Goal: Transaction & Acquisition: Purchase product/service

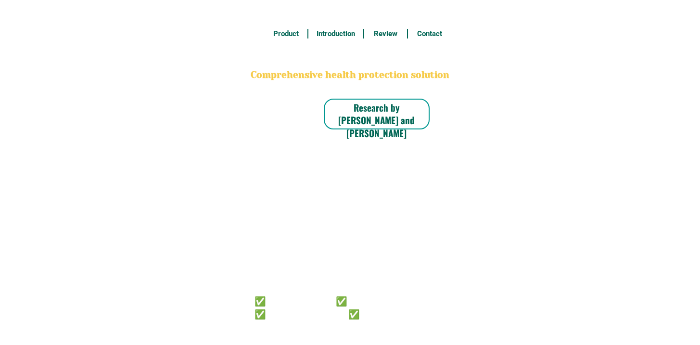
click at [358, 316] on h6 "✅ 𝙰𝚗𝚝𝚒 𝙲𝚊𝚗𝚌𝚎𝚛 ✅ 𝙰𝚗𝚝𝚒 𝚂𝚝𝚛𝚘𝚔𝚎 ✅ 𝙰𝚗𝚝𝚒 𝙳𝚒𝚊𝚋𝚎𝚝𝚒𝚌 ✅ 𝙳𝚒𝚊𝚋𝚎𝚝𝚎𝚜" at bounding box center [337, 306] width 165 height 25
click at [339, 312] on h6 "✅ 𝙰𝚗𝚝𝚒 𝙲𝚊𝚗𝚌𝚎𝚛 ✅ 𝙰𝚗𝚝𝚒 𝚂𝚝𝚛𝚘𝚔𝚎 ✅ 𝙰𝚗𝚝𝚒 𝙳𝚒𝚊𝚋𝚎𝚝𝚒𝚌 ✅ 𝙳𝚒𝚊𝚋𝚎𝚝𝚎𝚜" at bounding box center [337, 306] width 165 height 25
click at [354, 312] on h6 "✅ 𝙰𝚗𝚝𝚒 𝙲𝚊𝚗𝚌𝚎𝚛 ✅ 𝙰𝚗𝚝𝚒 𝚂𝚝𝚛𝚘𝚔𝚎 ✅ 𝙰𝚗𝚝𝚒 𝙳𝚒𝚊𝚋𝚎𝚝𝚒𝚌 ✅ 𝙳𝚒𝚊𝚋𝚎𝚝𝚎𝚜" at bounding box center [337, 306] width 165 height 25
click at [343, 312] on h6 "✅ 𝙰𝚗𝚝𝚒 𝙲𝚊𝚗𝚌𝚎𝚛 ✅ 𝙰𝚗𝚝𝚒 𝚂𝚝𝚛𝚘𝚔𝚎 ✅ 𝙰𝚗𝚝𝚒 𝙳𝚒𝚊𝚋𝚎𝚝𝚒𝚌 ✅ 𝙳𝚒𝚊𝚋𝚎𝚝𝚎𝚜" at bounding box center [337, 306] width 165 height 25
click at [353, 315] on h6 "✅ 𝙰𝚗𝚝𝚒 𝙲𝚊𝚗𝚌𝚎𝚛 ✅ 𝙰𝚗𝚝𝚒 𝚂𝚝𝚛𝚘𝚔𝚎 ✅ 𝙰𝚗𝚝𝚒 𝙳𝚒𝚊𝚋𝚎𝚝𝚒𝚌 ✅ 𝙳𝚒𝚊𝚋𝚎𝚝𝚎𝚜" at bounding box center [337, 306] width 165 height 25
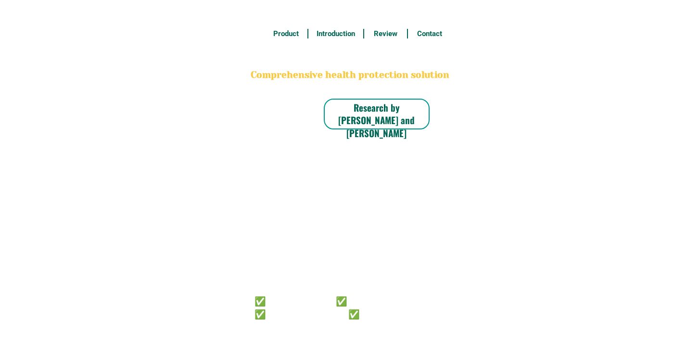
drag, startPoint x: 374, startPoint y: 303, endPoint x: 445, endPoint y: 221, distance: 108.2
click at [374, 303] on h6 "✅ 𝙰𝚗𝚝𝚒 𝙲𝚊𝚗𝚌𝚎𝚛 ✅ 𝙰𝚗𝚝𝚒 𝚂𝚝𝚛𝚘𝚔𝚎 ✅ 𝙰𝚗𝚝𝚒 𝙳𝚒𝚊𝚋𝚎𝚝𝚒𝚌 ✅ 𝙳𝚒𝚊𝚋𝚎𝚝𝚎𝚜" at bounding box center [337, 306] width 165 height 25
radio input "true"
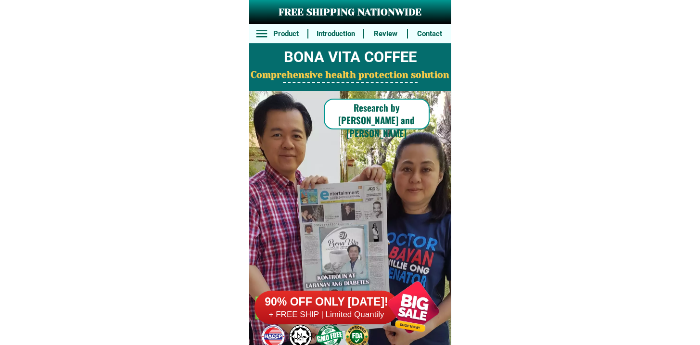
click at [337, 318] on h6 "+ FREE SHIP | Limited Quantily" at bounding box center [327, 314] width 144 height 11
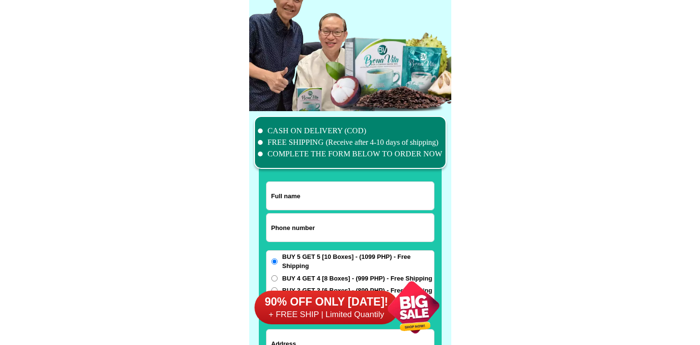
scroll to position [7479, 0]
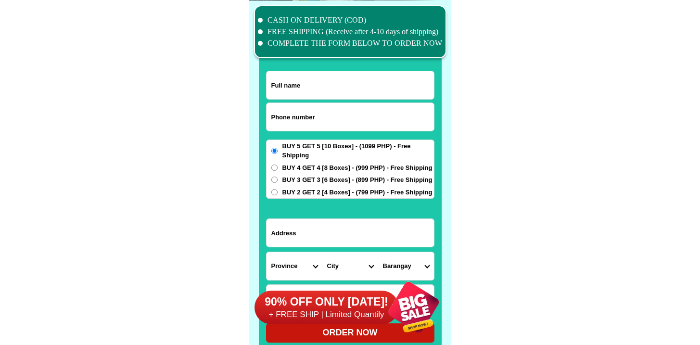
click at [309, 130] on input "Input phone_number" at bounding box center [350, 117] width 167 height 28
paste input "9944560580"
type input "09944560580"
click at [318, 77] on input "Input full_name" at bounding box center [350, 85] width 167 height 28
paste input "Myrna T. Esquejo"
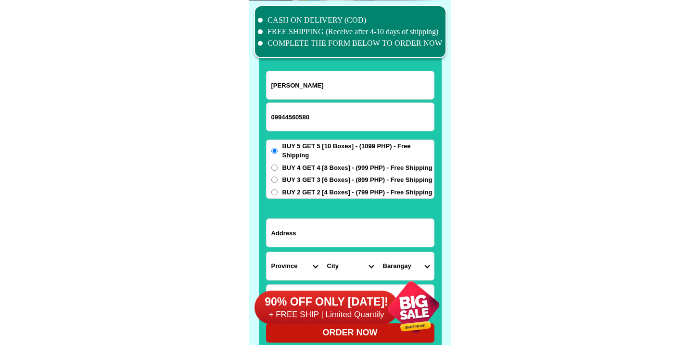
type input "Myrna T. Esquejo"
click at [362, 215] on form "Myrna T. Esquejo 09944560580 ORDER NOW Province Abra Agusan-del-norte Agusan-de…" at bounding box center [350, 207] width 168 height 272
click at [362, 218] on div at bounding box center [350, 232] width 168 height 29
click at [360, 224] on input "Input address" at bounding box center [350, 233] width 167 height 28
paste input "205 Megatower 2 Tecson St., Salud Mitra Benguet Baguio Cityoty p"
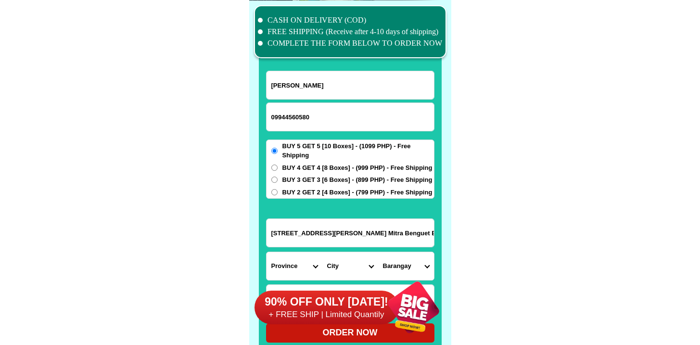
scroll to position [0, 36]
type input "205 Megatower 2 Tecson St., Salud Mitra Benguet Baguio Cityoty p"
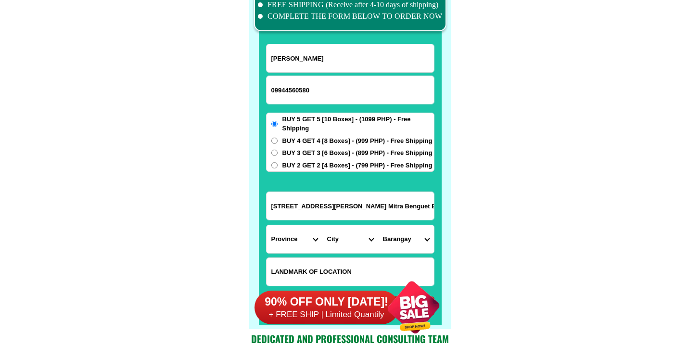
click at [299, 276] on div "90% OFF ONLY TODAY! + FREE SHIP | Limited Quantily" at bounding box center [353, 307] width 197 height 76
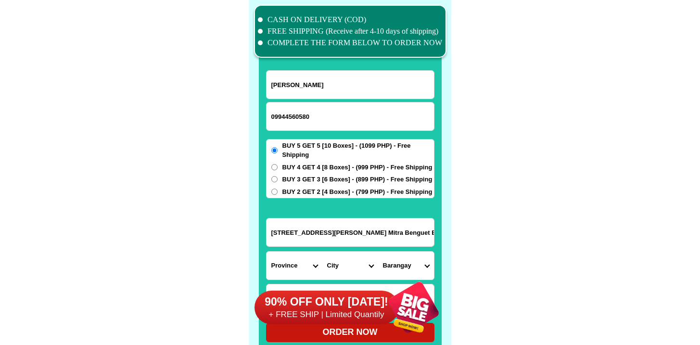
scroll to position [7504, 0]
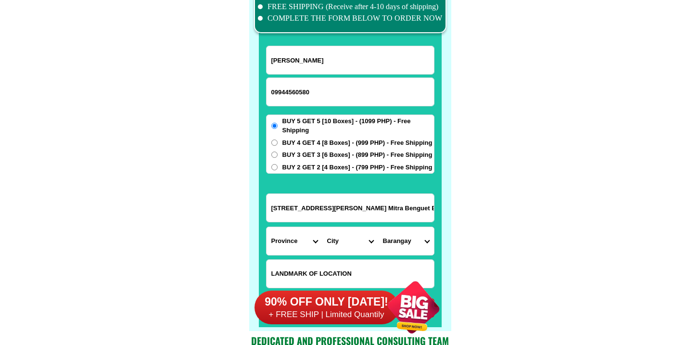
click at [305, 260] on input "Input LANDMARKOFLOCATION" at bounding box center [350, 274] width 167 height 28
paste input "near Cathedral , SM, CAP Building"
type input "near Cathedral , SM, CAP Building"
click at [328, 216] on input "205 Megatower 2 Tecson St., Salud Mitra Benguet Baguio Cityoty p" at bounding box center [350, 208] width 167 height 28
drag, startPoint x: 338, startPoint y: 211, endPoint x: 520, endPoint y: 196, distance: 183.0
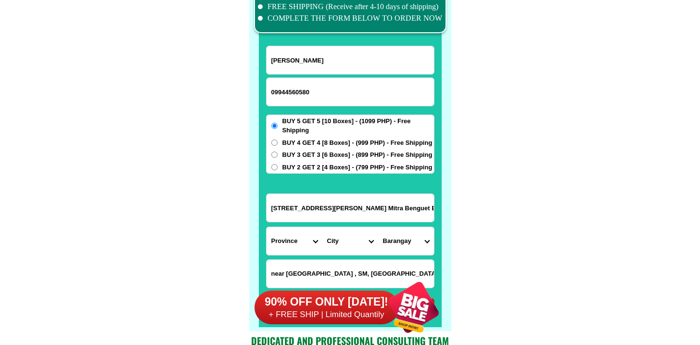
click at [327, 214] on input "205 Megatower 2 Tecson St., Salud Mitra Benguet Baguio Cityoty p" at bounding box center [350, 208] width 167 height 28
drag, startPoint x: 298, startPoint y: 211, endPoint x: 512, endPoint y: 212, distance: 214.1
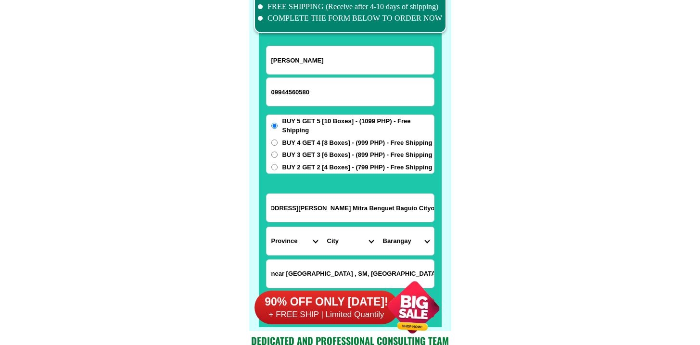
click at [295, 242] on select "Province [GEOGRAPHIC_DATA] [GEOGRAPHIC_DATA] [GEOGRAPHIC_DATA] [GEOGRAPHIC_DATA…" at bounding box center [295, 241] width 56 height 28
select select "63_695"
click at [267, 227] on select "Province [GEOGRAPHIC_DATA] [GEOGRAPHIC_DATA] [GEOGRAPHIC_DATA] [GEOGRAPHIC_DATA…" at bounding box center [295, 241] width 56 height 28
click at [363, 210] on input "205 Megatower 2 Tecson St., Salud Mitra Benguet Baguio Cityoty p" at bounding box center [350, 208] width 167 height 28
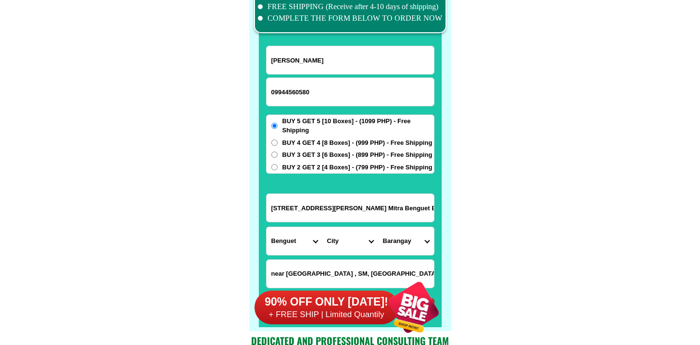
click at [336, 246] on select "City Atok Baguio-city Bakun Bokod Buguias Itogon Kabayan Kapangan Kibungan La-t…" at bounding box center [350, 241] width 56 height 28
drag, startPoint x: 405, startPoint y: 212, endPoint x: 482, endPoint y: 213, distance: 77.0
click at [351, 246] on select "City Atok Baguio-city Bakun Bokod Buguias Itogon Kabayan Kapangan Kibungan La-t…" at bounding box center [350, 241] width 56 height 28
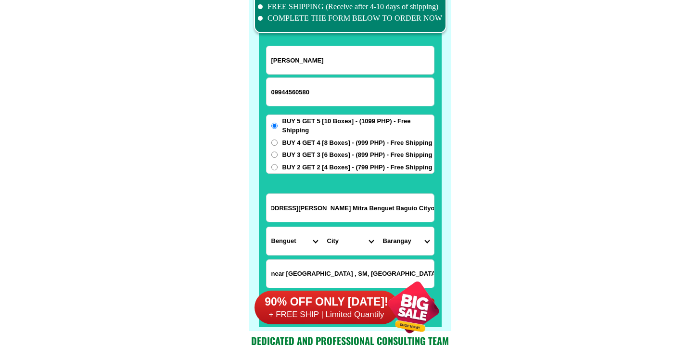
scroll to position [0, 0]
select select "63_6951986"
click at [322, 227] on select "City Atok Baguio-city Bakun Bokod Buguias Itogon Kabayan Kapangan Kibungan La-t…" at bounding box center [350, 241] width 56 height 28
drag, startPoint x: 356, startPoint y: 212, endPoint x: 530, endPoint y: 212, distance: 174.2
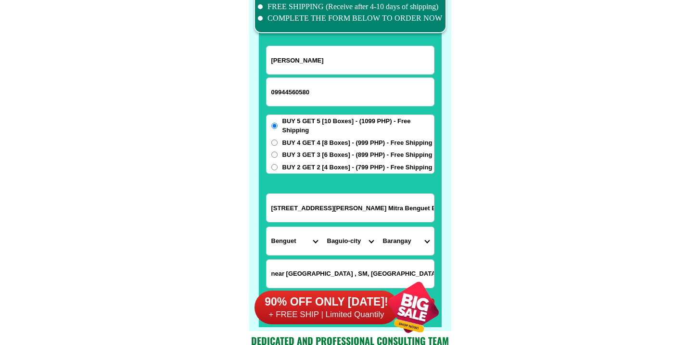
click at [354, 195] on input "205 Megatower 2 Tecson St., Salud Mitra Benguet Baguio Cityoty p" at bounding box center [350, 208] width 167 height 28
drag, startPoint x: 352, startPoint y: 204, endPoint x: 496, endPoint y: 214, distance: 144.2
click at [405, 239] on select "Barangay A. bonifacio-caguioa-rimando (abcr) Abanao-zandueta-kayong-chugum-otek…" at bounding box center [406, 241] width 56 height 28
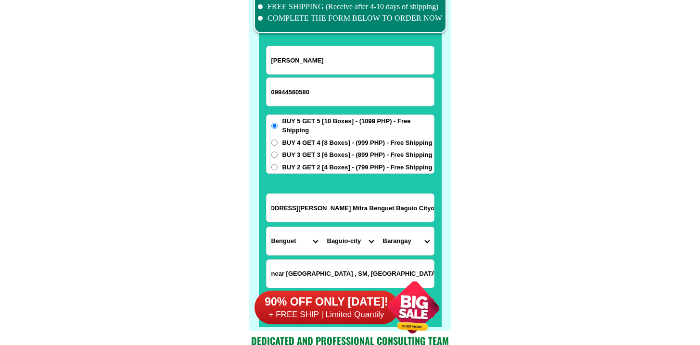
scroll to position [0, 0]
click at [361, 207] on input "205 Megatower 2 Tecson St., Salud Mitra Benguet Baguio Cityoty p" at bounding box center [350, 208] width 167 height 28
click at [401, 245] on select "Barangay A. bonifacio-caguioa-rimando (abcr) Abanao-zandueta-kayong-chugum-otek…" at bounding box center [406, 241] width 56 height 28
click at [341, 212] on input "205 Megatower 2 Tecson St., Salud Mitra Benguet Baguio Cityoty p" at bounding box center [350, 208] width 167 height 28
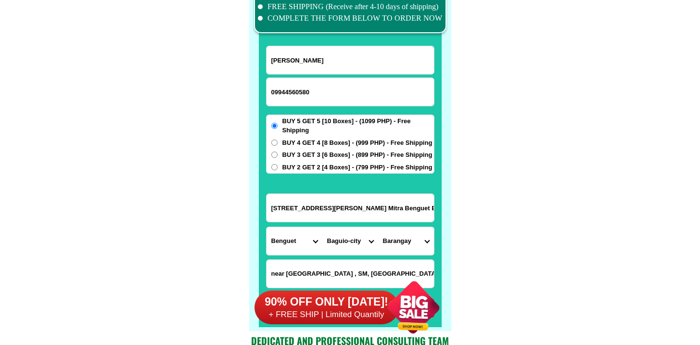
click at [396, 252] on select "Barangay A. bonifacio-caguioa-rimando (abcr) Abanao-zandueta-kayong-chugum-otek…" at bounding box center [406, 241] width 56 height 28
select select "63_695198654272"
click at [378, 227] on select "Barangay A. bonifacio-caguioa-rimando (abcr) Abanao-zandueta-kayong-chugum-otek…" at bounding box center [406, 241] width 56 height 28
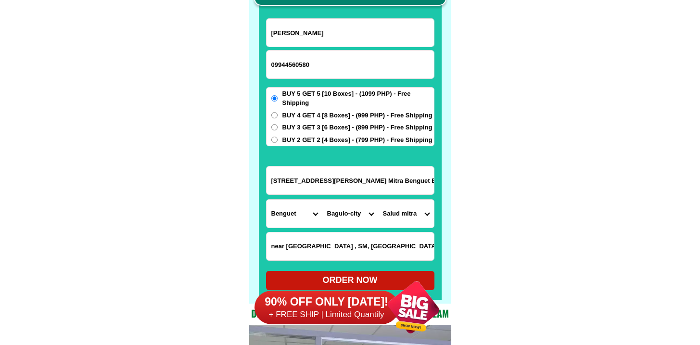
scroll to position [7546, 0]
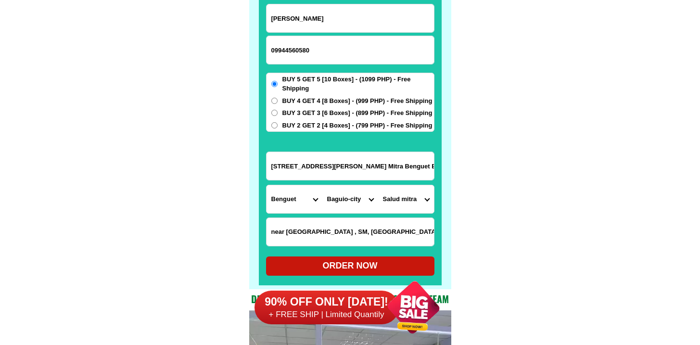
click at [339, 264] on div "ORDER NOW" at bounding box center [350, 265] width 168 height 13
radio input "true"
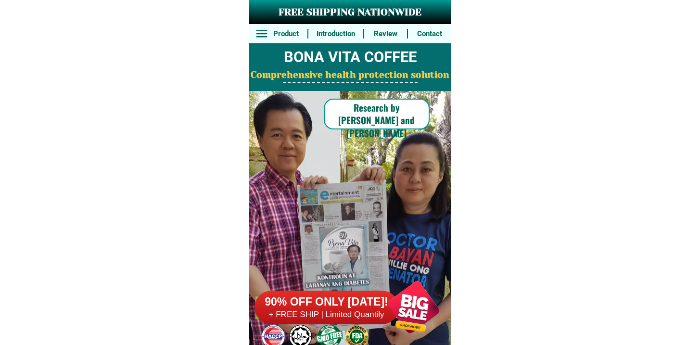
click at [353, 323] on div at bounding box center [327, 308] width 144 height 34
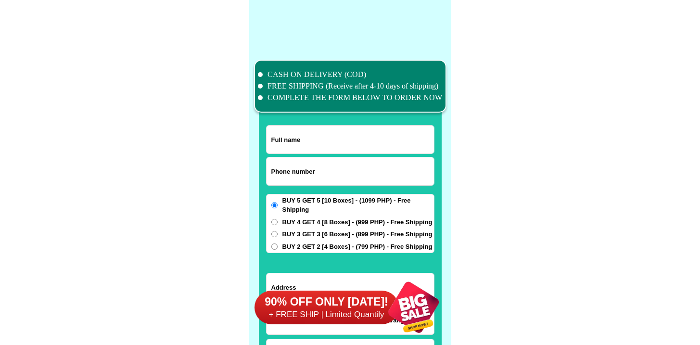
scroll to position [7479, 0]
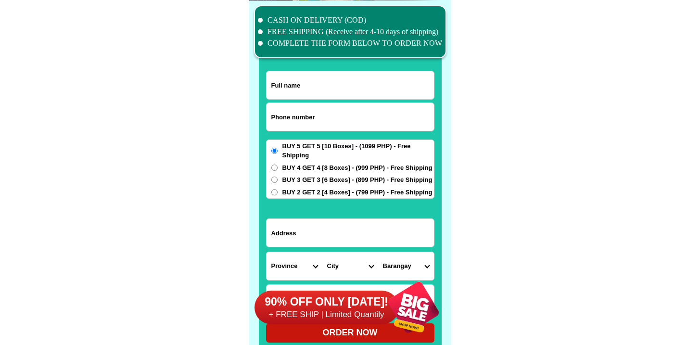
click at [312, 117] on input "Input phone_number" at bounding box center [350, 117] width 167 height 28
paste input "9157880701"
type input "09157880701"
click at [314, 82] on input "Input full_name" at bounding box center [350, 85] width 167 height 28
paste input "[PERSON_NAME]"
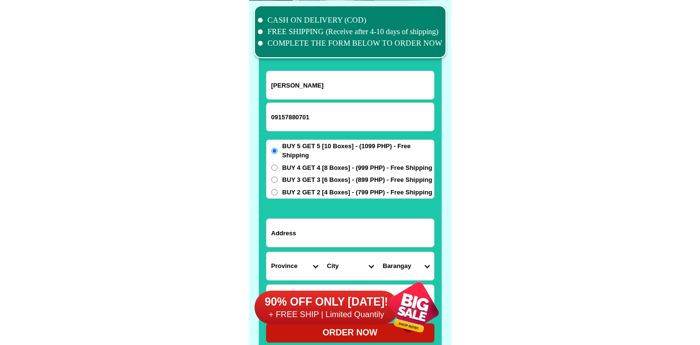
type input "[PERSON_NAME]"
click at [301, 162] on div "BUY 5 GET 5 [10 Boxes] - (1099 PHP) - Free Shipping BUY 4 GET 4 [8 Boxes] - (99…" at bounding box center [350, 170] width 168 height 60
click at [310, 166] on span "BUY 4 GET 4 [8 Boxes] - (999 PHP) - Free Shipping" at bounding box center [357, 168] width 150 height 10
click at [278, 166] on input "BUY 4 GET 4 [8 Boxes] - (999 PHP) - Free Shipping" at bounding box center [274, 168] width 6 height 6
radio input "true"
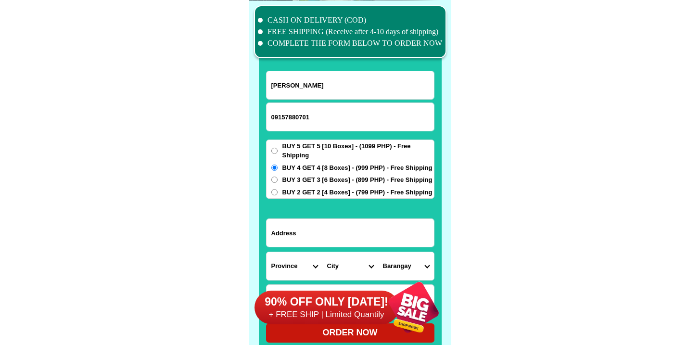
click at [309, 218] on div at bounding box center [350, 232] width 168 height 29
paste input "[STREET_ADDRESS][PERSON_NAME][PERSON_NAME]"
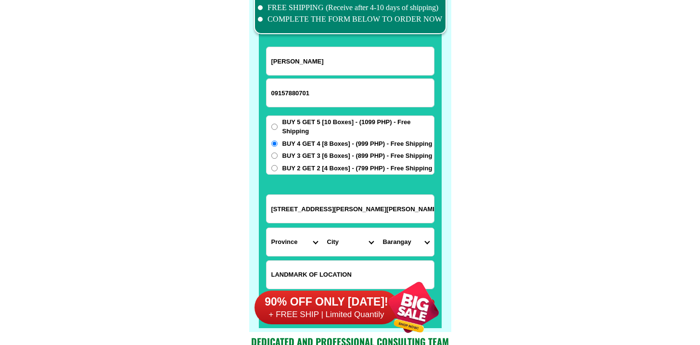
scroll to position [7503, 0]
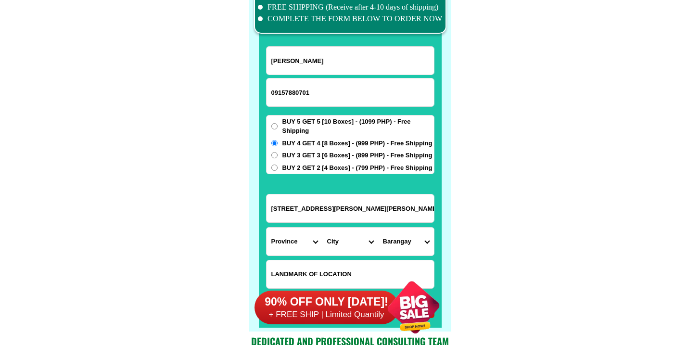
type input "[STREET_ADDRESS][PERSON_NAME][PERSON_NAME]"
click at [299, 245] on select "Province [GEOGRAPHIC_DATA] [GEOGRAPHIC_DATA] [GEOGRAPHIC_DATA] [GEOGRAPHIC_DATA…" at bounding box center [295, 242] width 56 height 28
select select "63_225"
click at [267, 228] on select "Province [GEOGRAPHIC_DATA] [GEOGRAPHIC_DATA] [GEOGRAPHIC_DATA] [GEOGRAPHIC_DATA…" at bounding box center [295, 242] width 56 height 28
click at [352, 233] on select "City" at bounding box center [350, 242] width 56 height 28
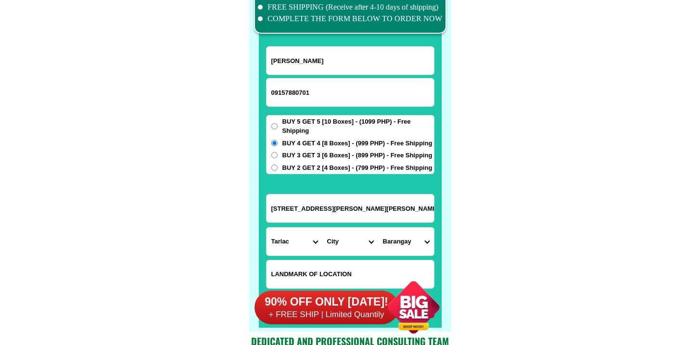
select select "63_2252158"
click at [322, 228] on select "City Anao Bamban Camiling Capas Gerona Mayantoc [PERSON_NAME] Paniqui [PERSON_N…" at bounding box center [350, 242] width 56 height 28
click at [406, 234] on select "Barangay Baculong Balayang Balbaloto [GEOGRAPHIC_DATA][PERSON_NAME] [GEOGRAPHIC…" at bounding box center [406, 242] width 56 height 28
select select "63_22521584091"
click at [378, 228] on select "Barangay Baculong Balayang Balbaloto [GEOGRAPHIC_DATA][PERSON_NAME] [GEOGRAPHIC…" at bounding box center [406, 242] width 56 height 28
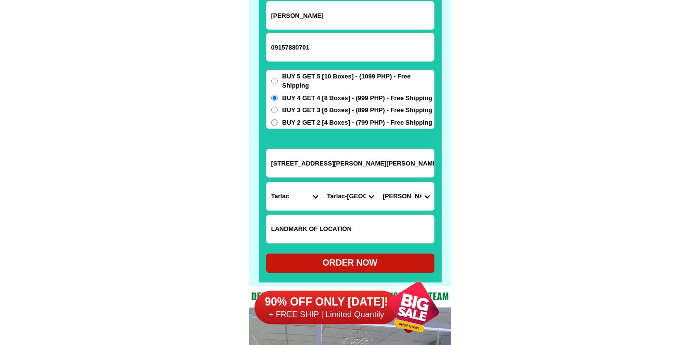
scroll to position [7550, 0]
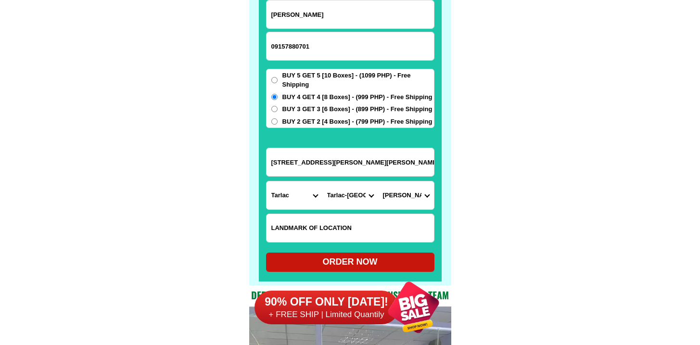
click at [353, 265] on div "ORDER NOW" at bounding box center [350, 261] width 168 height 13
radio input "true"
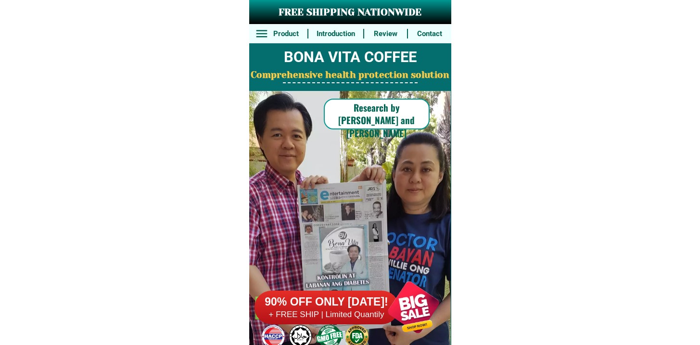
click at [346, 324] on div "90% OFF ONLY TODAY! + FREE SHIP | Limited Quantily" at bounding box center [353, 307] width 197 height 76
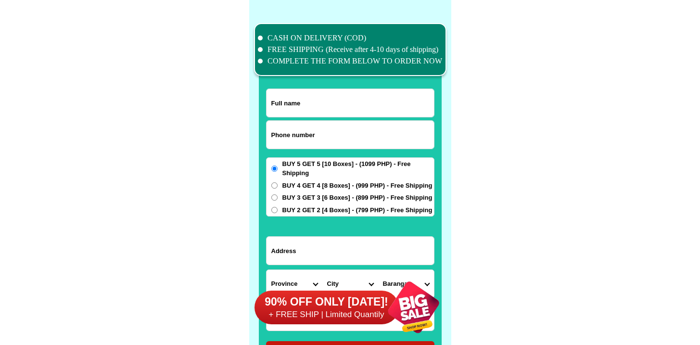
scroll to position [7479, 0]
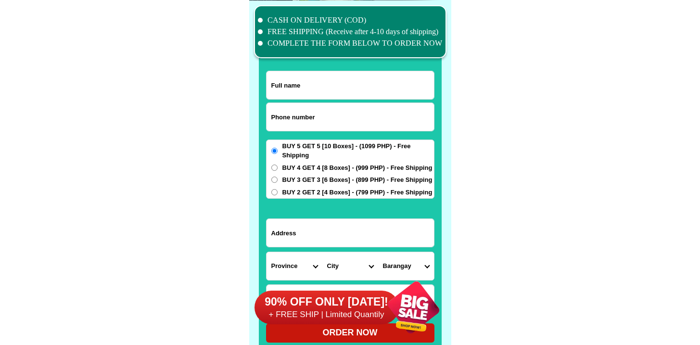
click at [357, 129] on input "Input phone_number" at bounding box center [350, 117] width 167 height 28
click at [358, 124] on input "Input phone_number" at bounding box center [350, 117] width 167 height 28
paste input "9955432389"
click at [267, 120] on input "9955432389" at bounding box center [350, 117] width 167 height 28
type input "09955432389"
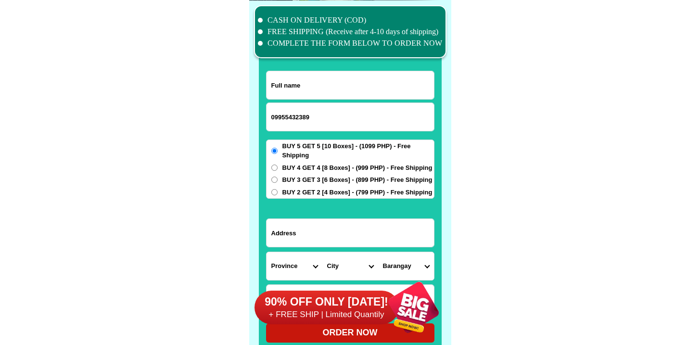
click at [344, 69] on div at bounding box center [350, 183] width 183 height 338
click at [345, 80] on input "Input full_name" at bounding box center [350, 85] width 167 height 28
paste input "Robert acyapat"
type input "Robert acyapat"
click at [366, 245] on input "Input address" at bounding box center [350, 233] width 167 height 28
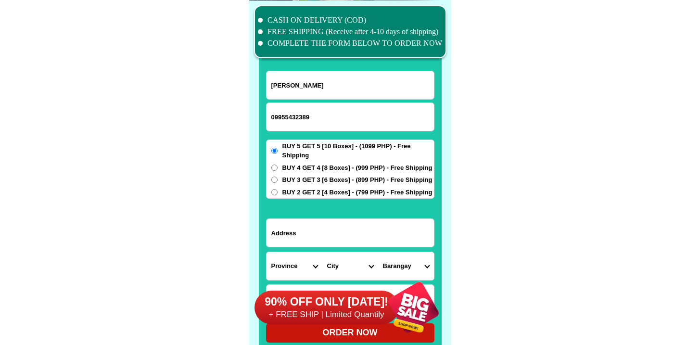
paste input "153 kaolin st tqinriver subd. Parang mark. City"
type input "153 kaolin st tqinriver subd. Parang mark. City"
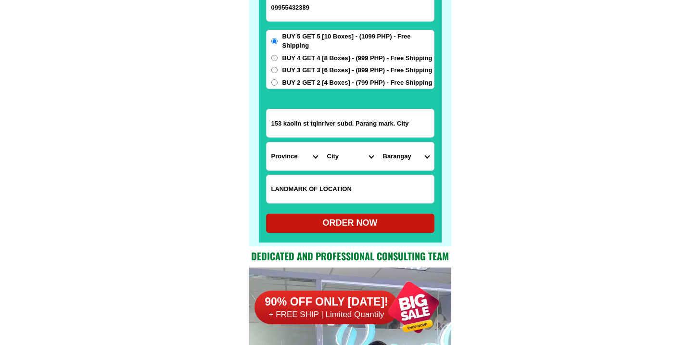
scroll to position [7617, 0]
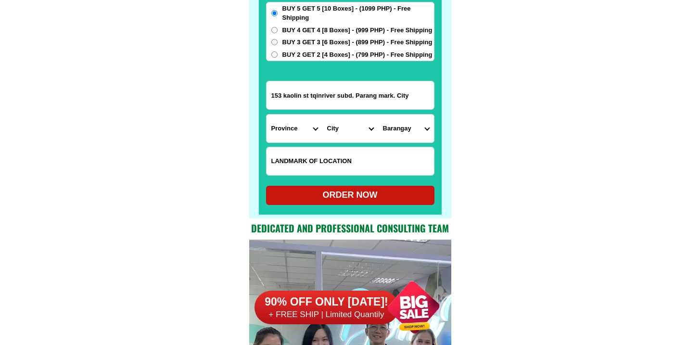
click at [337, 158] on input "Input LANDMARKOFLOCATION" at bounding box center [350, 161] width 167 height 28
paste input "Infront andleft side of 2 old house"
type input "Infront andleft side of 2 old house"
click at [340, 92] on input "153 kaolin st tqinriver subd. Parang mark. City" at bounding box center [350, 95] width 167 height 28
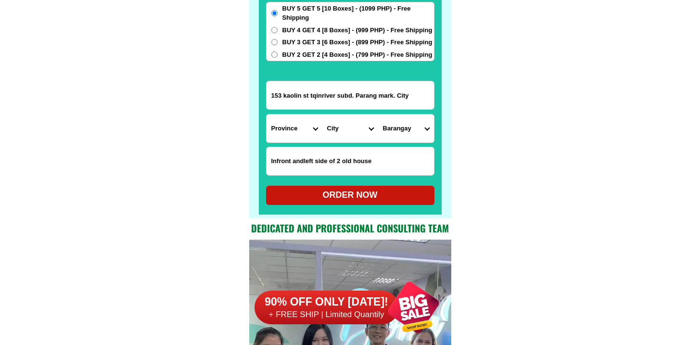
click at [340, 92] on input "153 kaolin st tqinriver subd. Parang mark. City" at bounding box center [350, 95] width 167 height 28
click at [285, 130] on select "Province [GEOGRAPHIC_DATA] [GEOGRAPHIC_DATA] [GEOGRAPHIC_DATA] [GEOGRAPHIC_DATA…" at bounding box center [295, 129] width 56 height 28
select select "63_219"
click at [267, 115] on select "Province [GEOGRAPHIC_DATA] [GEOGRAPHIC_DATA] [GEOGRAPHIC_DATA] [GEOGRAPHIC_DATA…" at bounding box center [295, 129] width 56 height 28
click at [339, 139] on select "City Binondo CALOOCAN Ermita Intramuros Las-pinas Makati Malabon-city Malate Ma…" at bounding box center [350, 129] width 56 height 28
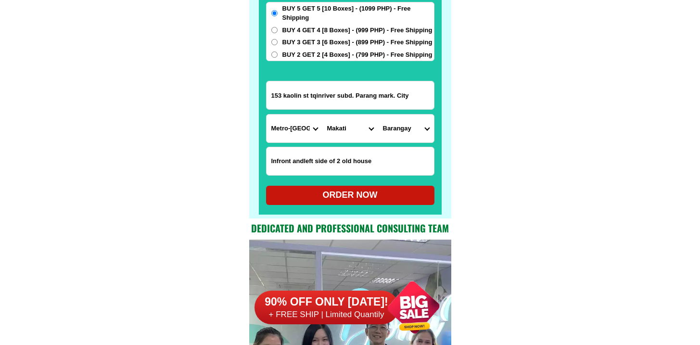
click at [322, 115] on select "City Binondo CALOOCAN Ermita Intramuros Las-pinas Makati Malabon-city Malate Ma…" at bounding box center [350, 129] width 56 height 28
click at [341, 133] on select "City Binondo CALOOCAN Ermita Intramuros Las-pinas Makati Malabon-city Malate Ma…" at bounding box center [350, 129] width 56 height 28
select select "63_2198465"
click at [322, 115] on select "City Binondo CALOOCAN Ermita Intramuros Las-pinas Makati Malabon-city Malate Ma…" at bounding box center [350, 129] width 56 height 28
click at [407, 135] on select "Barangay Barangka Calumpang Concepcion dos Concepcion uno Fortune Industrial va…" at bounding box center [406, 129] width 56 height 28
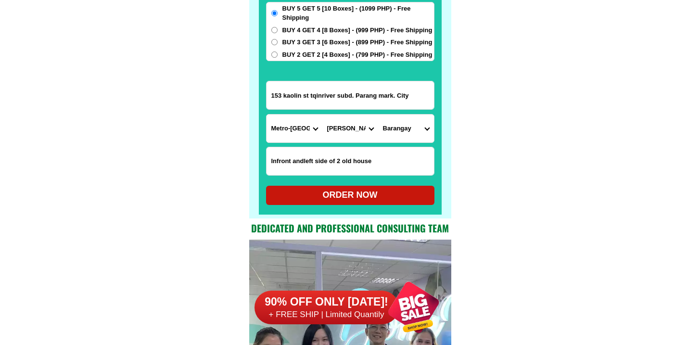
select select "63_21984654135"
click at [378, 115] on select "Barangay Barangka Calumpang Concepcion dos Concepcion uno Fortune Industrial va…" at bounding box center [406, 129] width 56 height 28
click at [329, 194] on div "ORDER NOW" at bounding box center [350, 195] width 168 height 13
type input "Infront andleft side of 2 old house"
radio input "true"
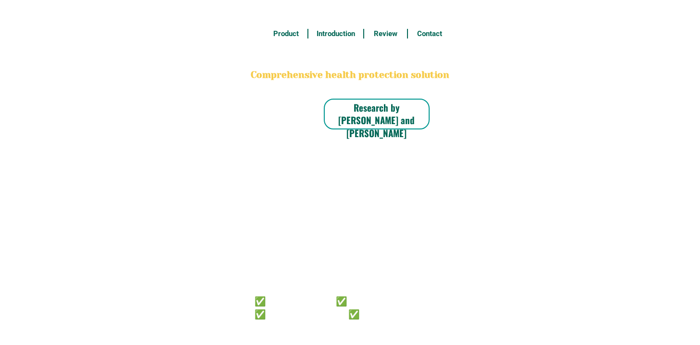
click at [330, 308] on h6 "✅ 𝙰𝚗𝚝𝚒 𝙲𝚊𝚗𝚌𝚎𝚛 ✅ 𝙰𝚗𝚝𝚒 𝚂𝚝𝚛𝚘𝚔𝚎 ✅ 𝙰𝚗𝚝𝚒 𝙳𝚒𝚊𝚋𝚎𝚝𝚒𝚌 ✅ 𝙳𝚒𝚊𝚋𝚎𝚝𝚎𝚜" at bounding box center [337, 306] width 165 height 25
click at [316, 326] on div at bounding box center [329, 337] width 27 height 24
radio input "true"
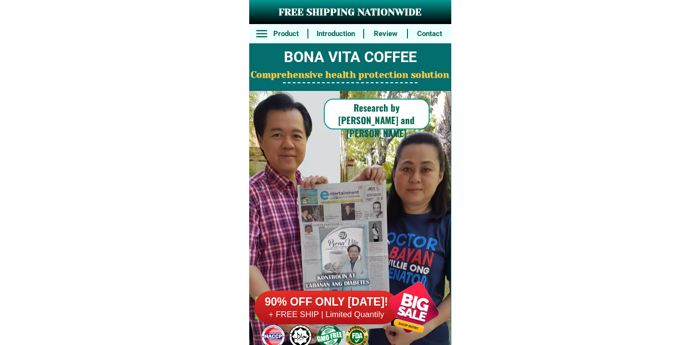
click at [318, 322] on div at bounding box center [327, 308] width 144 height 34
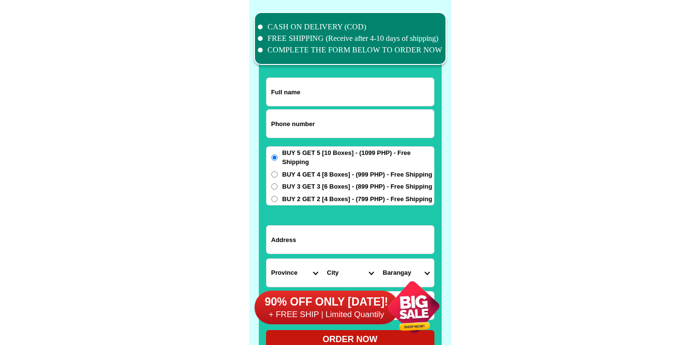
scroll to position [7479, 0]
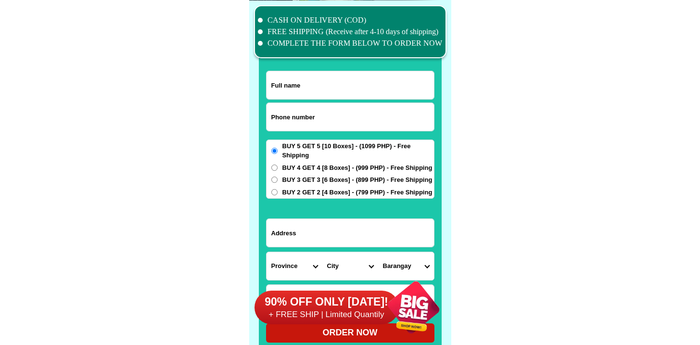
click at [297, 129] on input "Input phone_number" at bounding box center [350, 117] width 167 height 28
paste input "9085580517"
type input "09085580517"
click at [306, 75] on input "Input full_name" at bounding box center [350, 85] width 167 height 28
paste input "Gina Raniola"
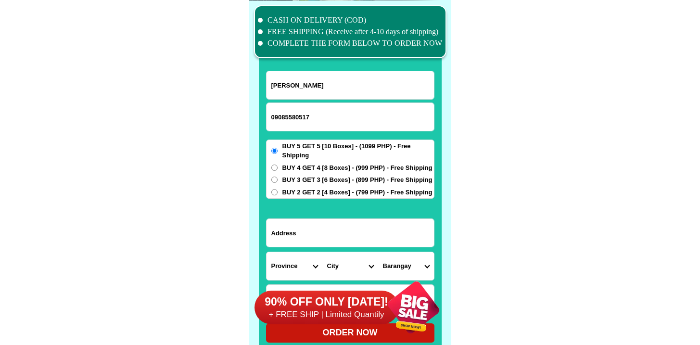
type input "Gina Raniola"
click at [301, 246] on input "Input address" at bounding box center [350, 233] width 167 height 28
paste input "Atherton st till u reach Mcdonals in Dollar st straight ahead till u arrive at …"
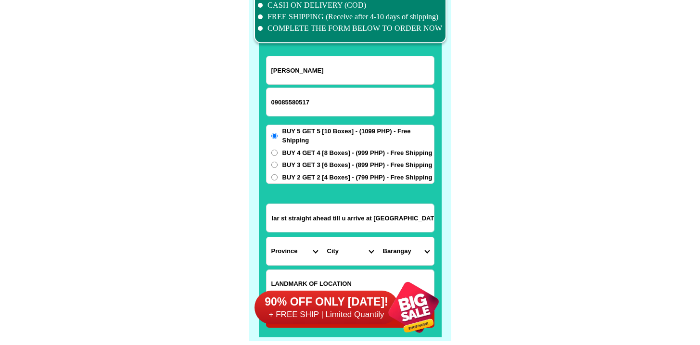
scroll to position [7495, 0]
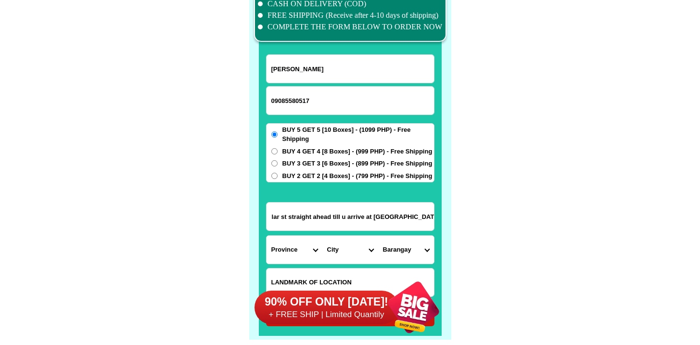
type input "Atherton st till u reach Mcdonals in Dollar st straight ahead till u arrive at …"
click at [286, 247] on select "Province [GEOGRAPHIC_DATA] [GEOGRAPHIC_DATA] [GEOGRAPHIC_DATA] [GEOGRAPHIC_DATA…" at bounding box center [295, 250] width 56 height 28
select select "63_219"
click at [267, 236] on select "Province [GEOGRAPHIC_DATA] [GEOGRAPHIC_DATA] [GEOGRAPHIC_DATA] [GEOGRAPHIC_DATA…" at bounding box center [295, 250] width 56 height 28
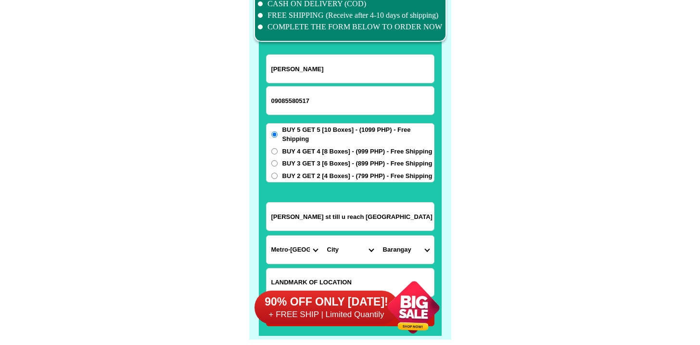
click at [352, 245] on select "City Binondo CALOOCAN Ermita Intramuros Las-pinas Makati Malabon-city Malate Ma…" at bounding box center [350, 250] width 56 height 28
select select "63_2194070"
click at [322, 236] on select "City Binondo CALOOCAN Ermita Intramuros Las-pinas Makati Malabon-city Malate Ma…" at bounding box center [350, 250] width 56 height 28
click at [417, 237] on select "Barangay Alicia Amihan Apolonio samson Aurora Baesa Bagbag Bago bantay Bagong l…" at bounding box center [406, 250] width 56 height 28
select select "63_21940702977"
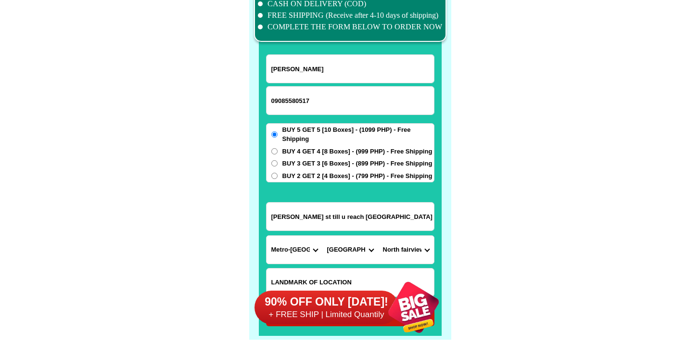
click at [378, 236] on select "Barangay Alicia Amihan Apolonio samson Aurora Baesa Bagbag Bago bantay Bagong l…" at bounding box center [406, 250] width 56 height 28
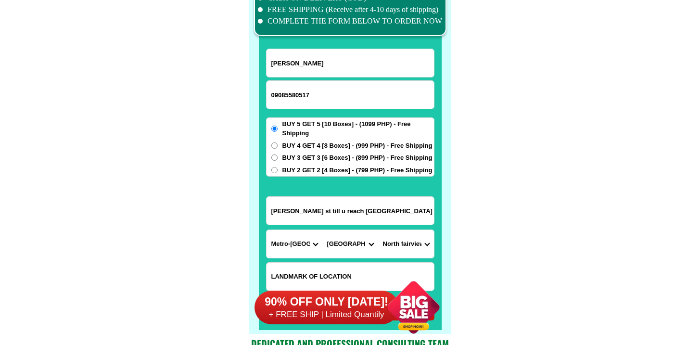
scroll to position [7626, 0]
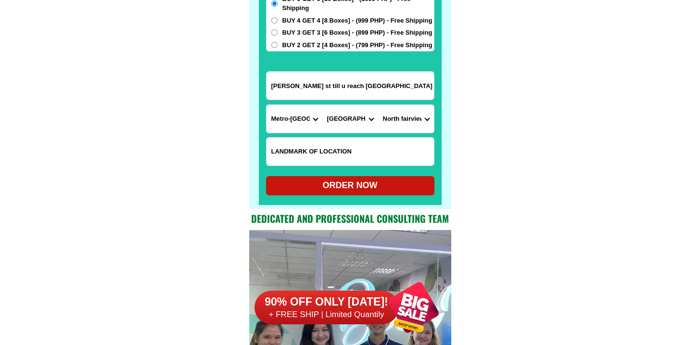
click at [331, 195] on div at bounding box center [350, 36] width 183 height 338
click at [335, 187] on div "ORDER NOW" at bounding box center [350, 185] width 168 height 13
radio input "true"
